Goal: Transaction & Acquisition: Purchase product/service

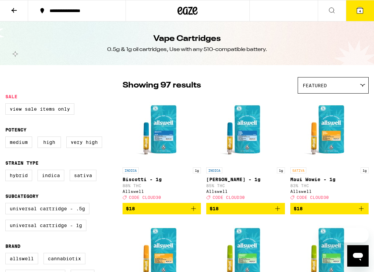
click at [11, 9] on icon at bounding box center [14, 10] width 8 height 8
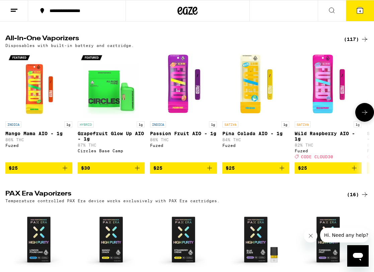
scroll to position [364, 0]
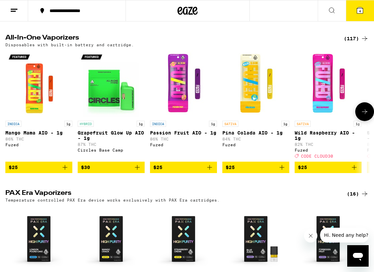
click at [366, 116] on icon at bounding box center [365, 112] width 8 height 8
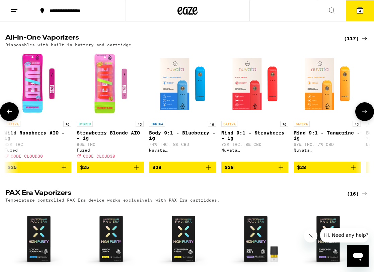
click at [366, 116] on icon at bounding box center [365, 112] width 8 height 8
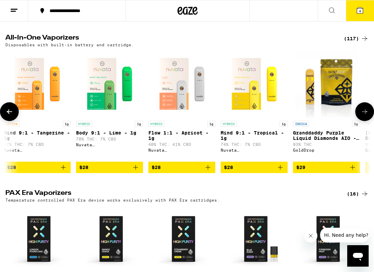
scroll to position [0, 581]
